Goal: Information Seeking & Learning: Learn about a topic

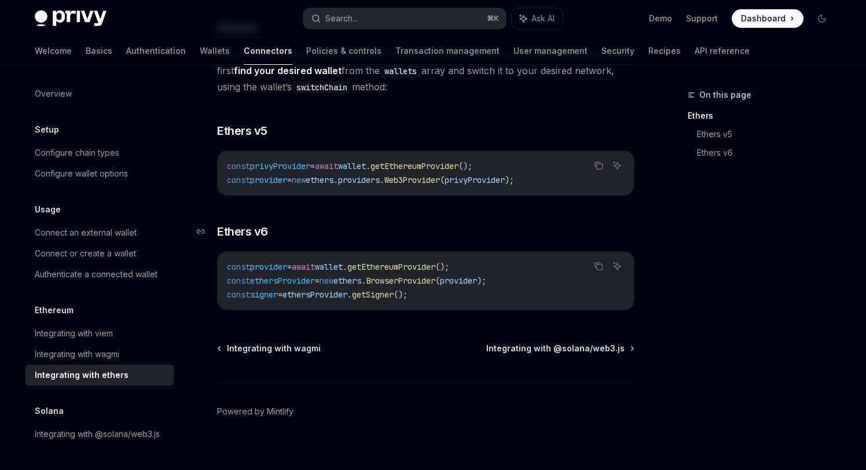
scroll to position [140, 0]
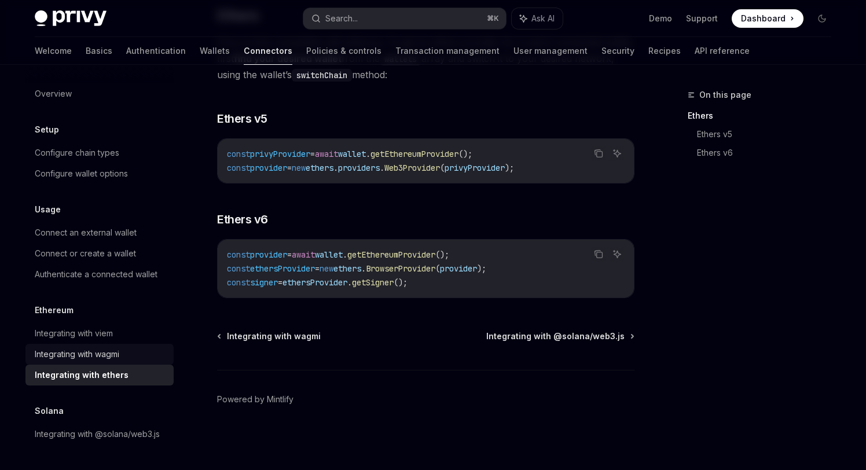
click at [113, 351] on div "Integrating with wagmi" at bounding box center [77, 354] width 85 height 14
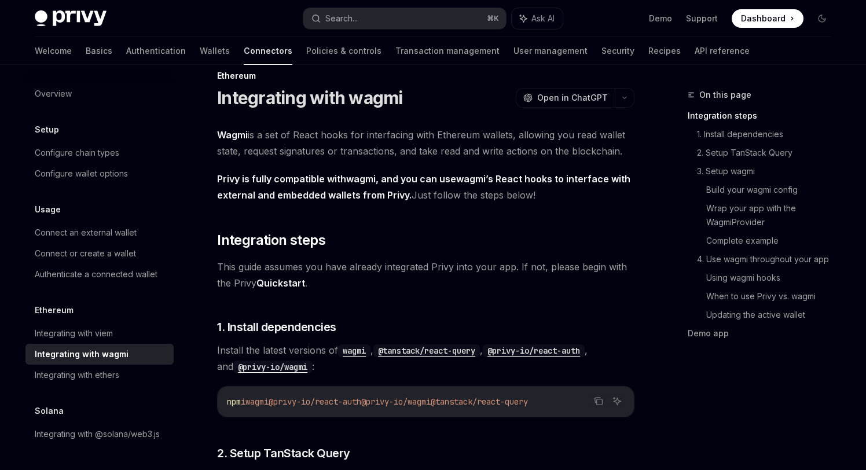
scroll to position [20, 0]
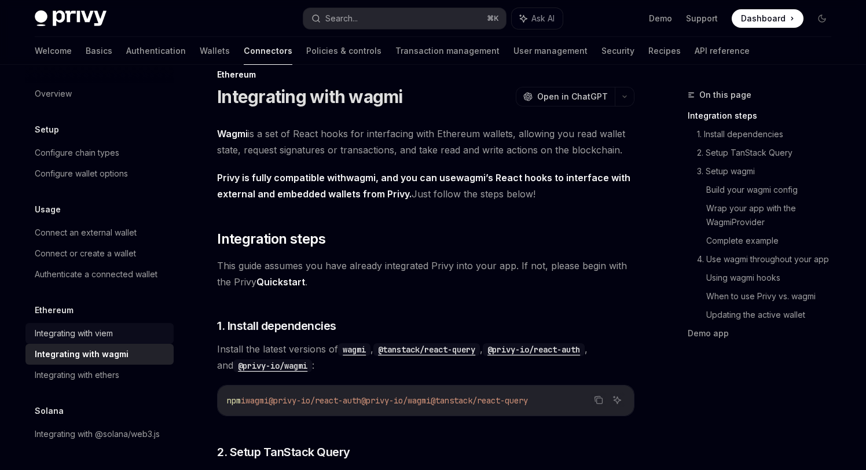
click at [140, 335] on div "Integrating with viem" at bounding box center [101, 334] width 132 height 14
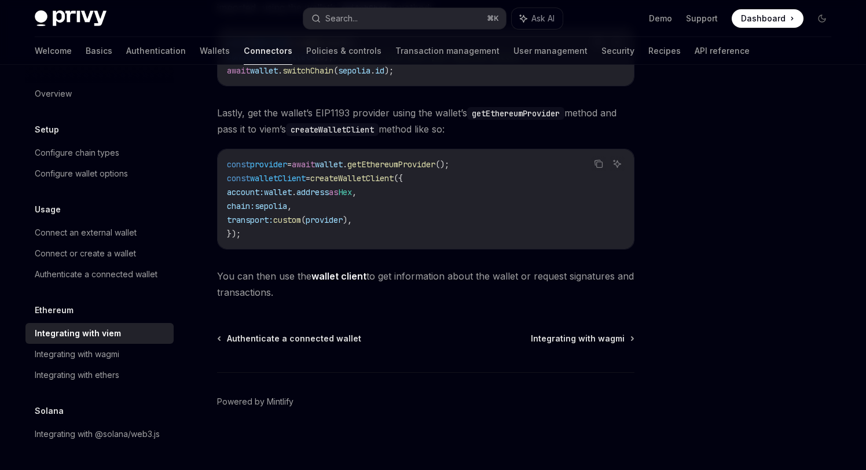
scroll to position [347, 0]
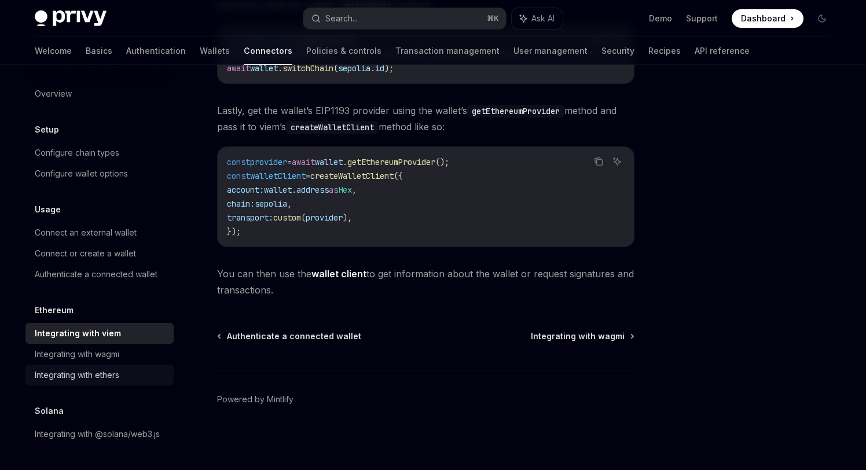
click at [126, 375] on div "Integrating with ethers" at bounding box center [101, 375] width 132 height 14
type textarea "*"
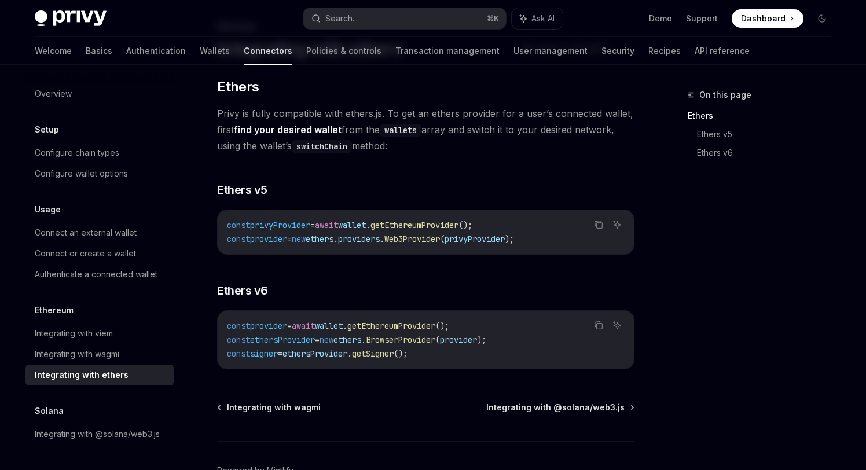
scroll to position [82, 0]
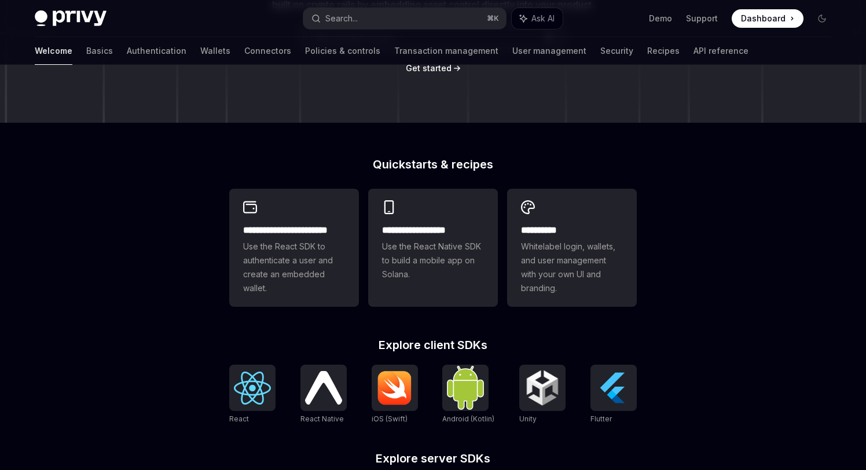
scroll to position [451, 0]
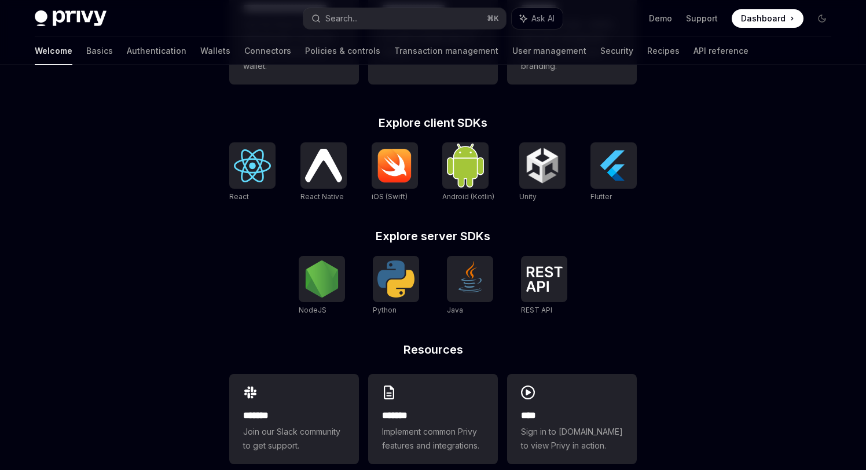
scroll to position [451, 0]
